Goal: Transaction & Acquisition: Obtain resource

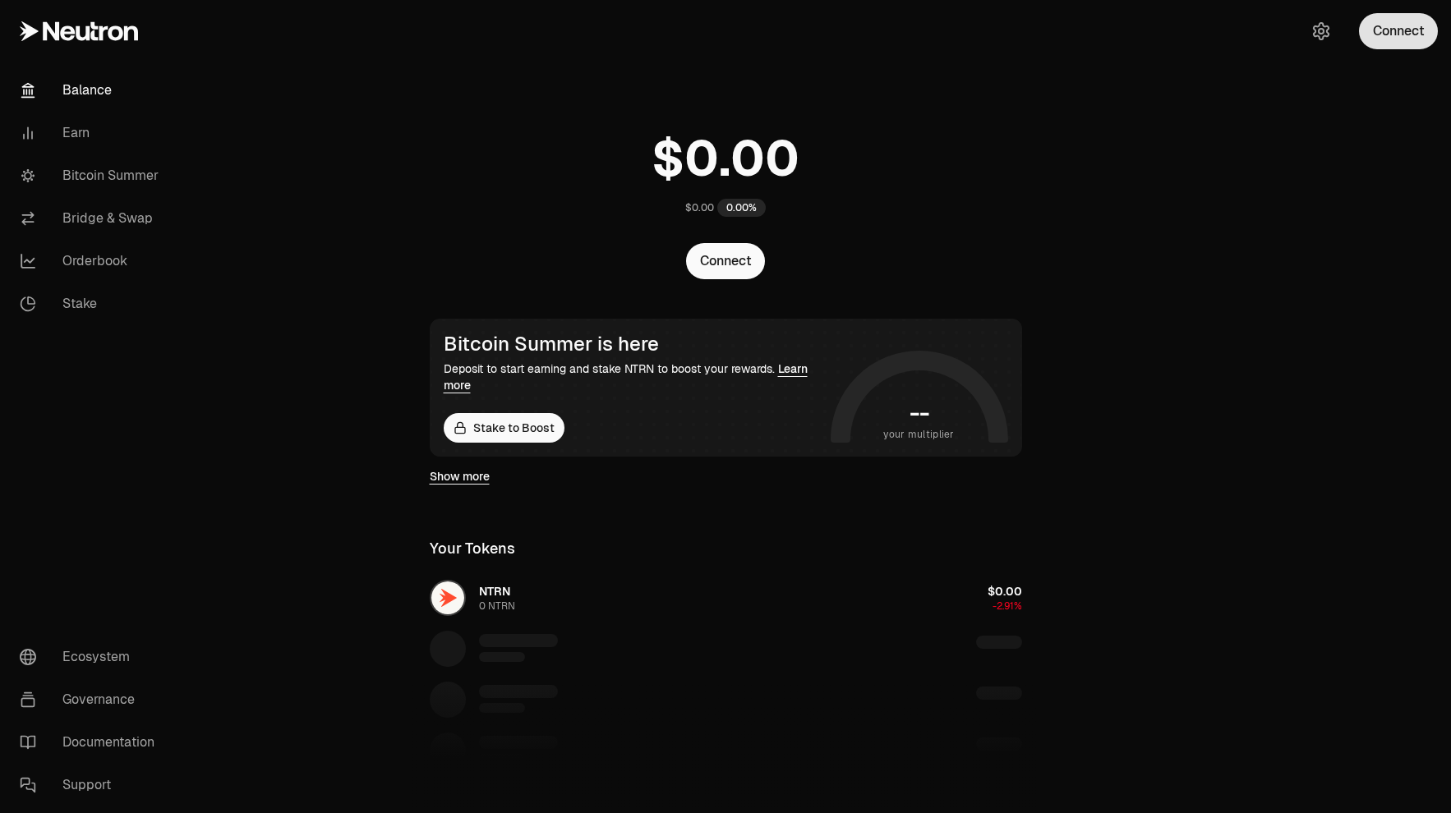
click at [1410, 42] on button "Connect" at bounding box center [1398, 31] width 79 height 36
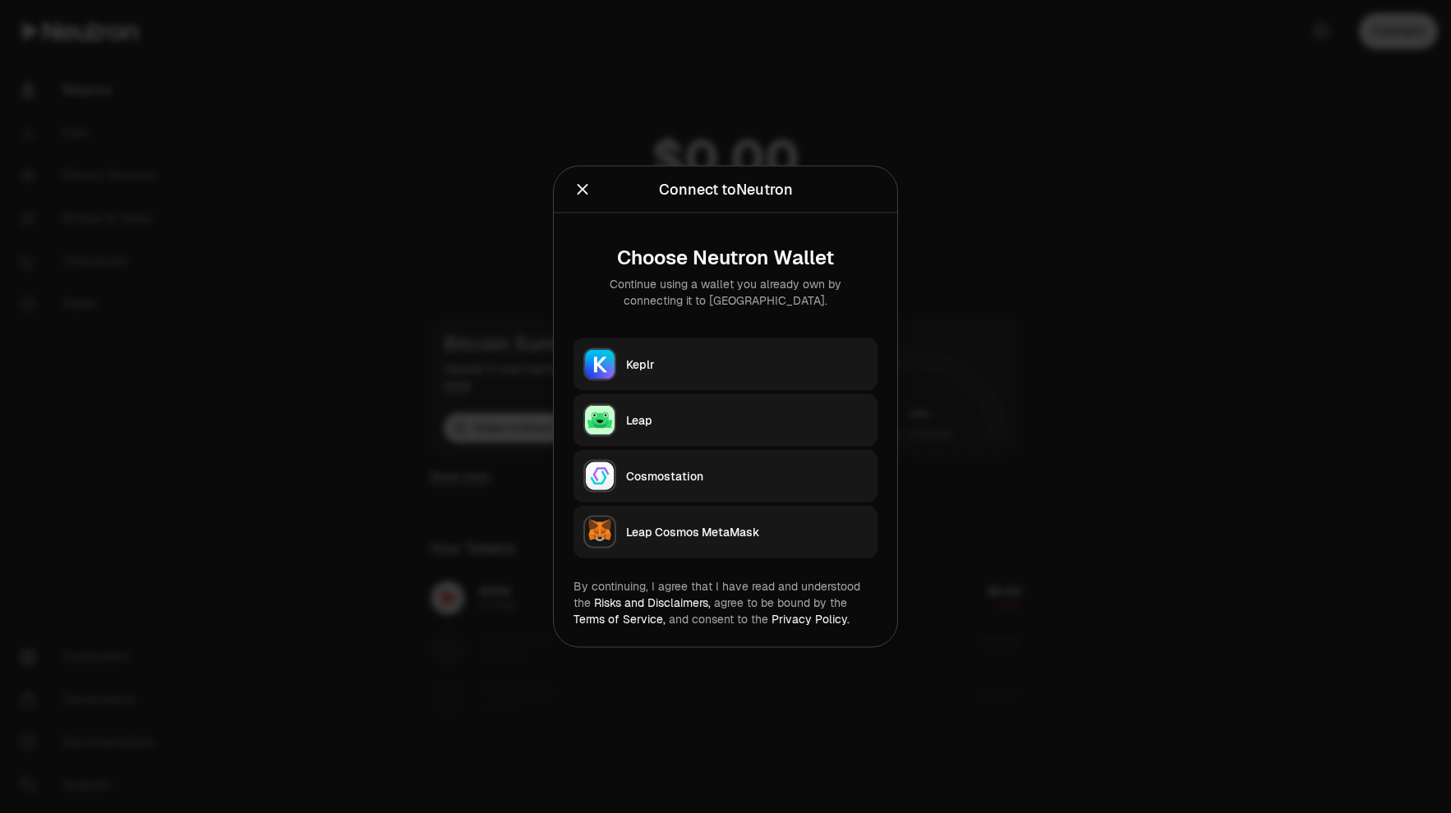
click at [743, 425] on div "Leap" at bounding box center [747, 420] width 242 height 16
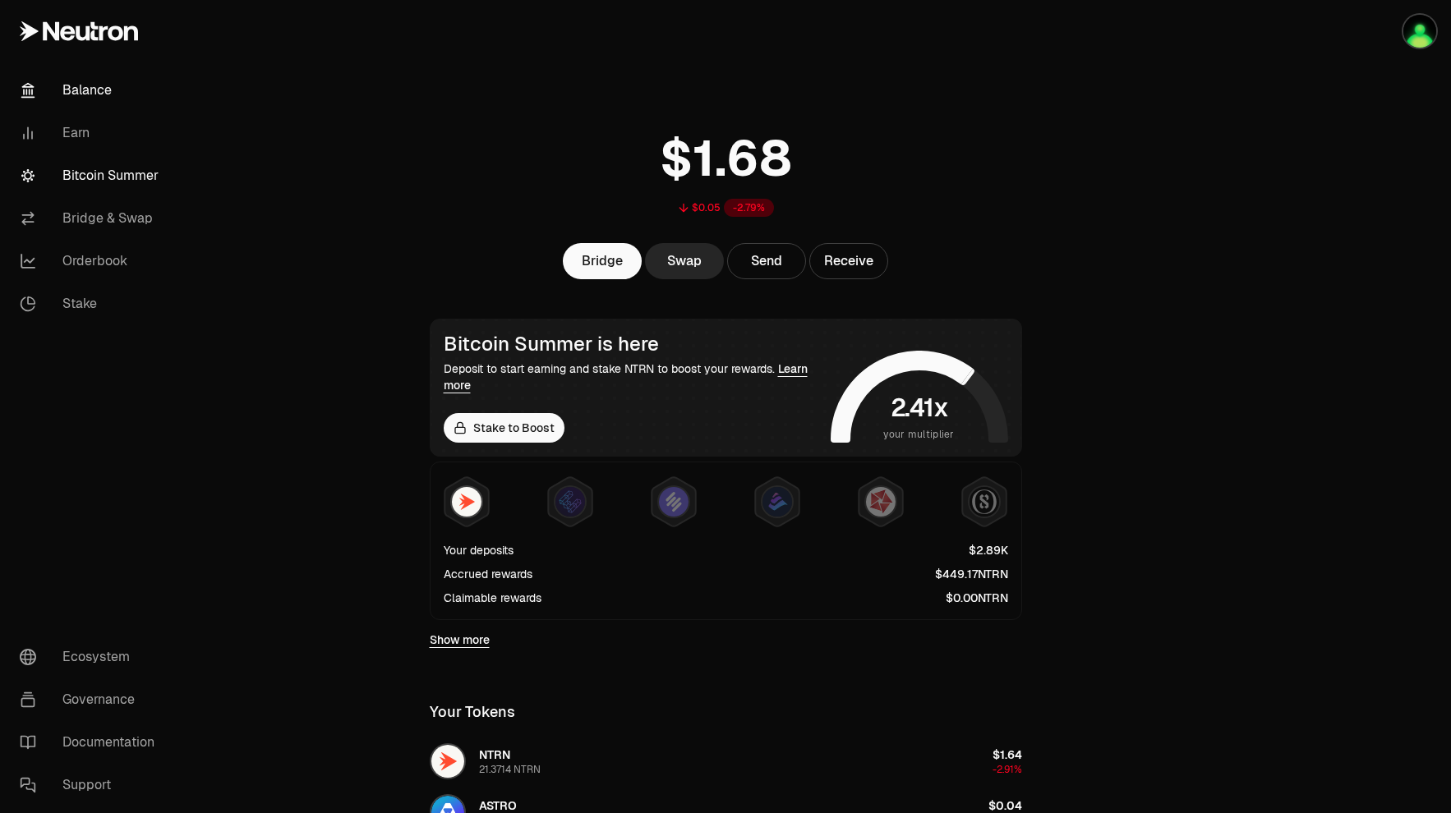
click at [129, 184] on link "Bitcoin Summer" at bounding box center [92, 175] width 171 height 43
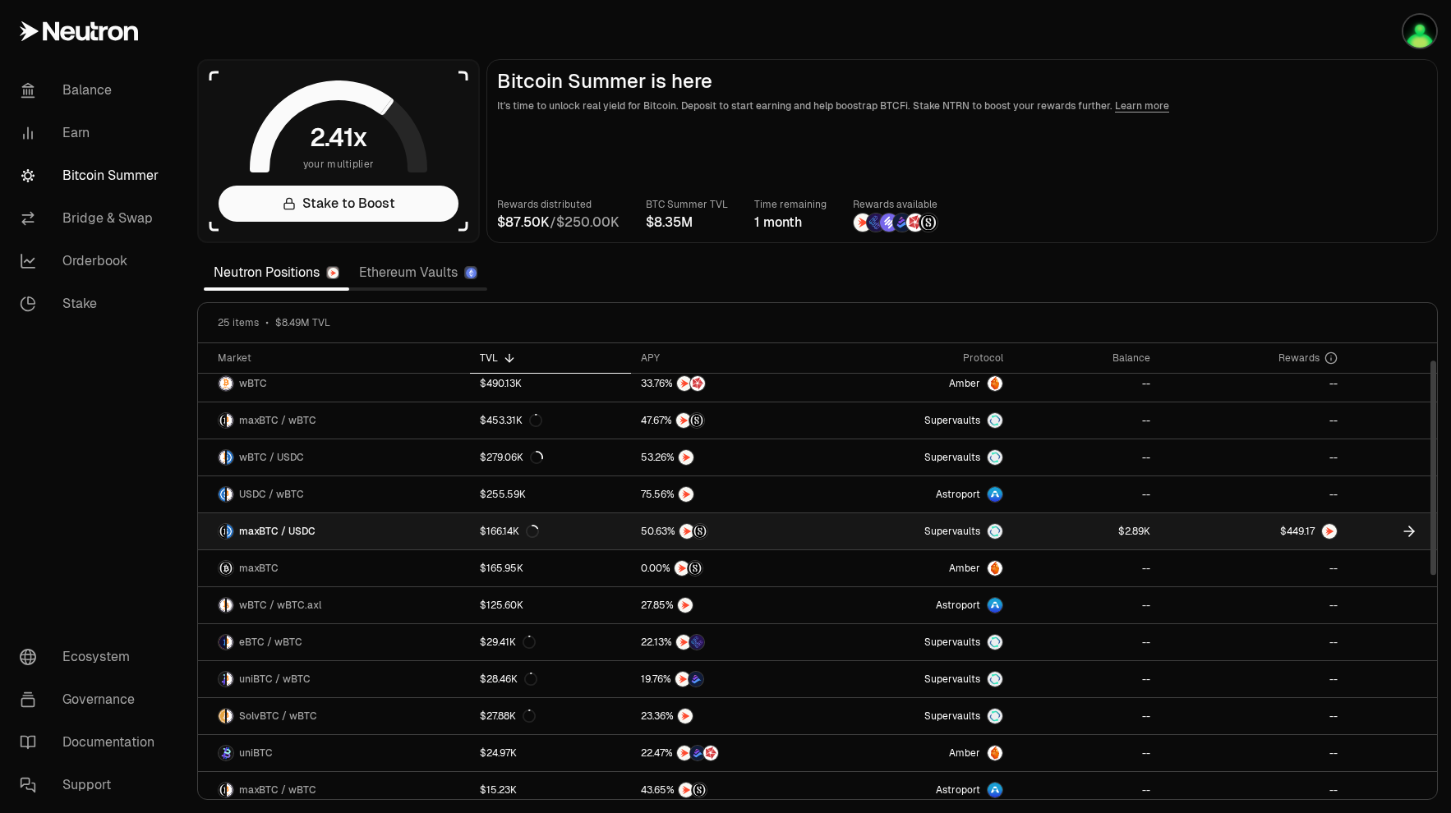
scroll to position [23, 0]
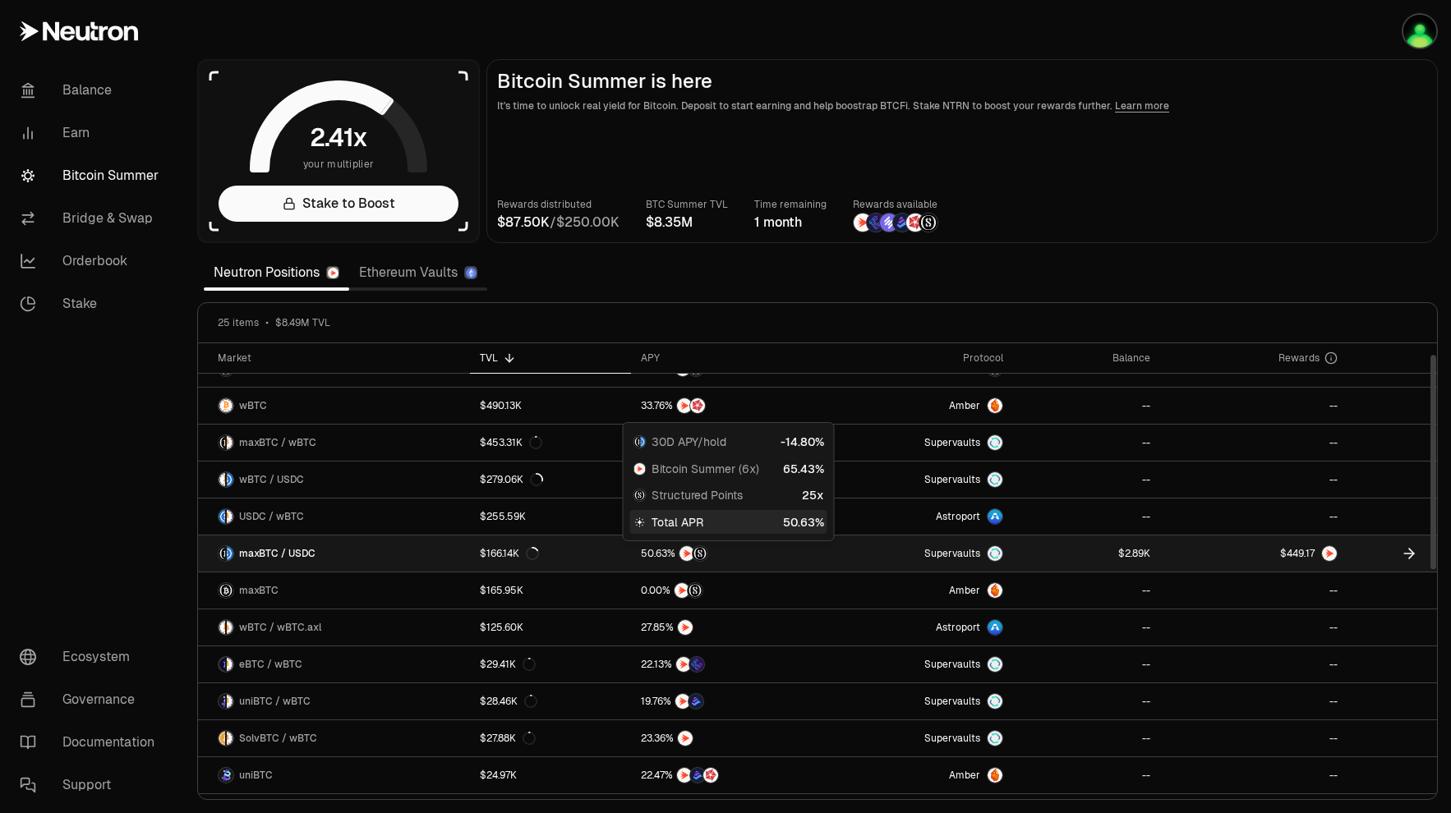
click at [779, 552] on div at bounding box center [727, 554] width 172 height 16
